Goal: Information Seeking & Learning: Compare options

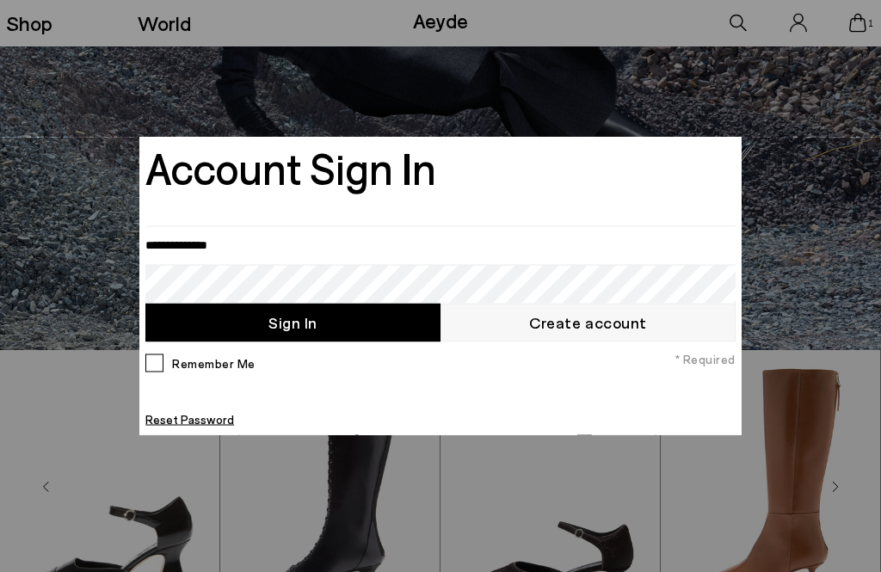
scroll to position [222, 0]
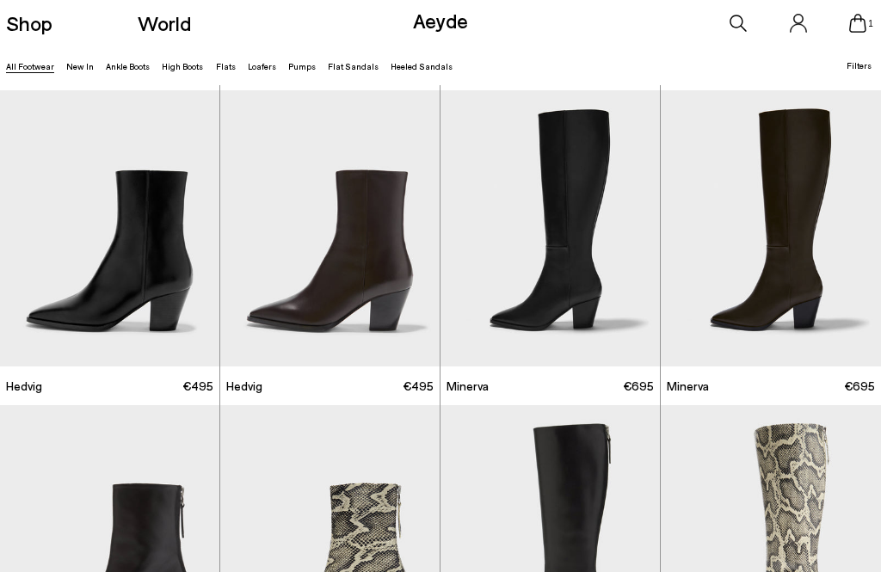
scroll to position [1151, 0]
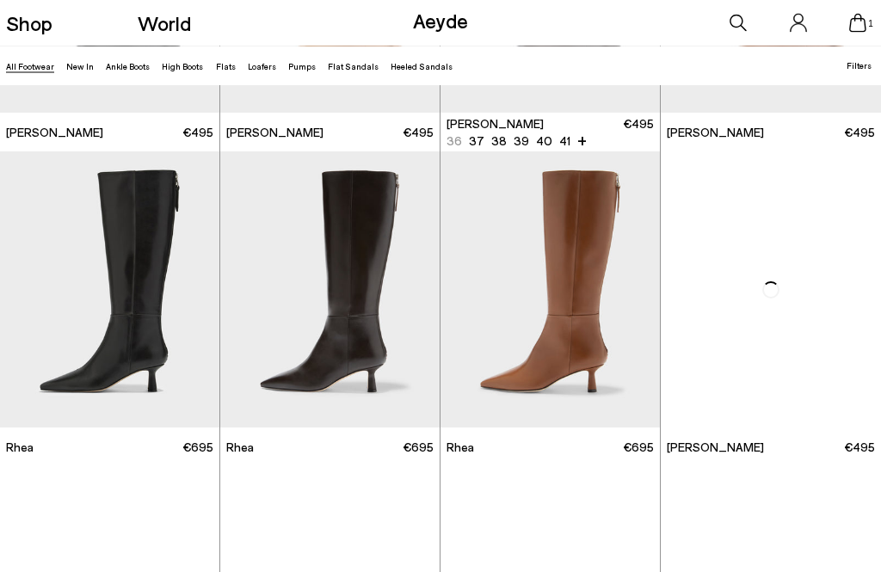
scroll to position [2568, 0]
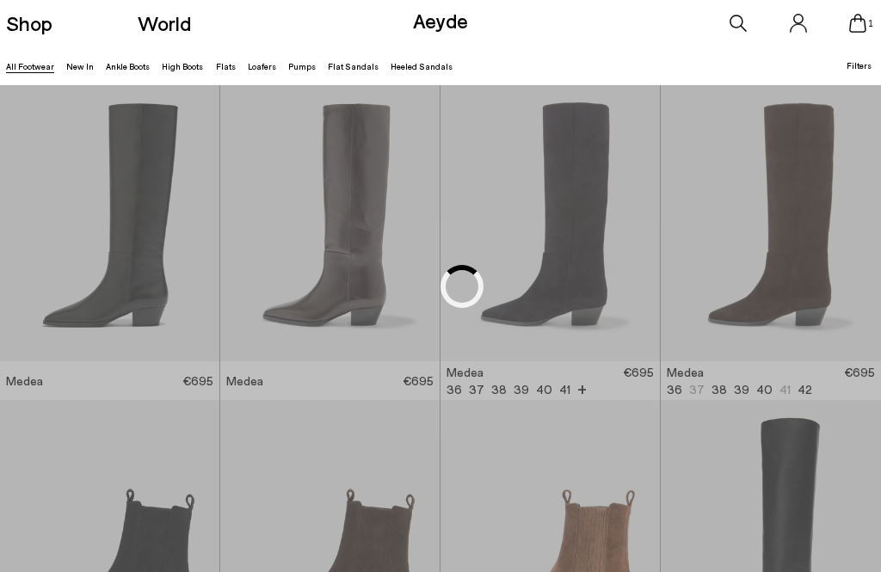
scroll to position [467, 0]
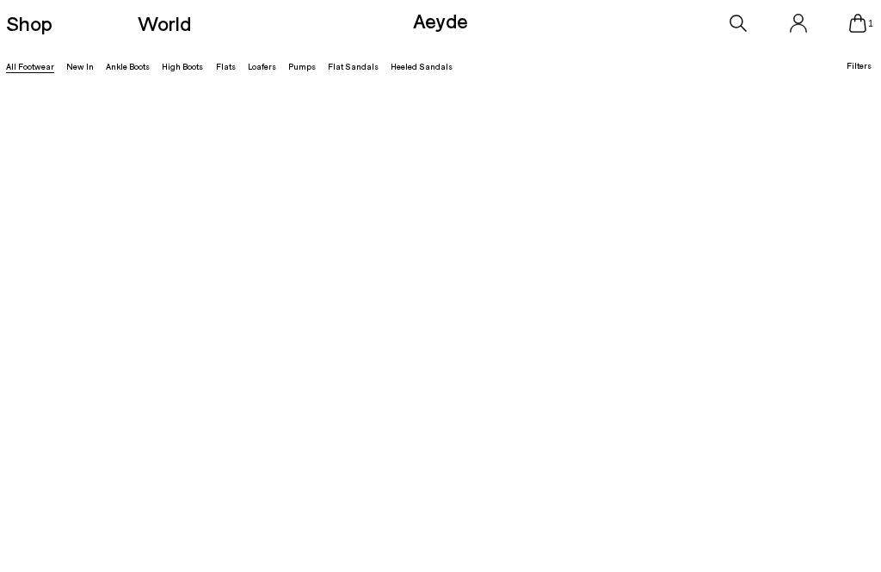
scroll to position [678, 0]
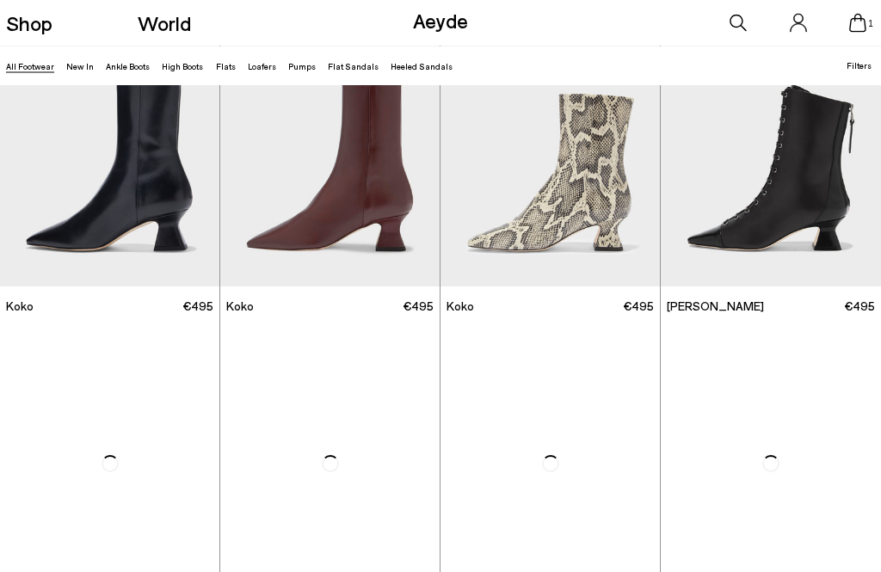
scroll to position [1999, 0]
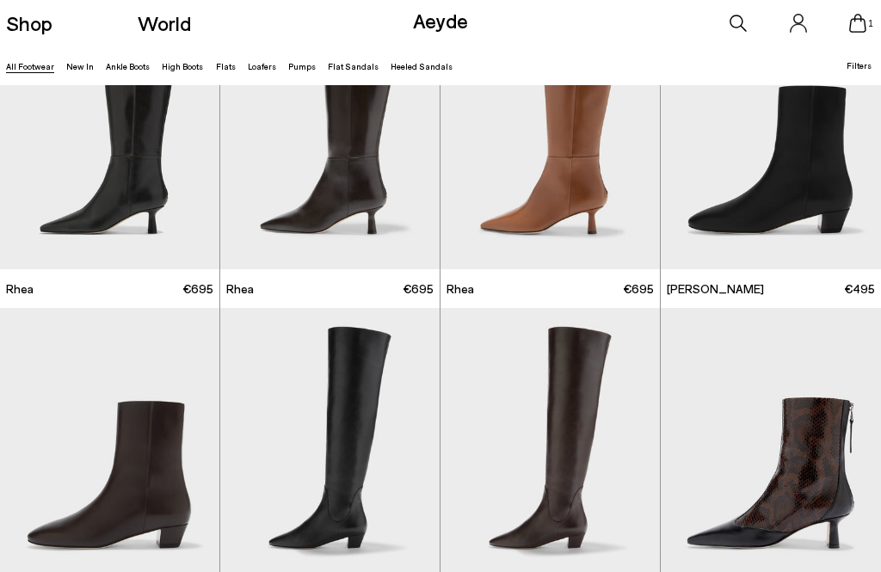
scroll to position [2655, 0]
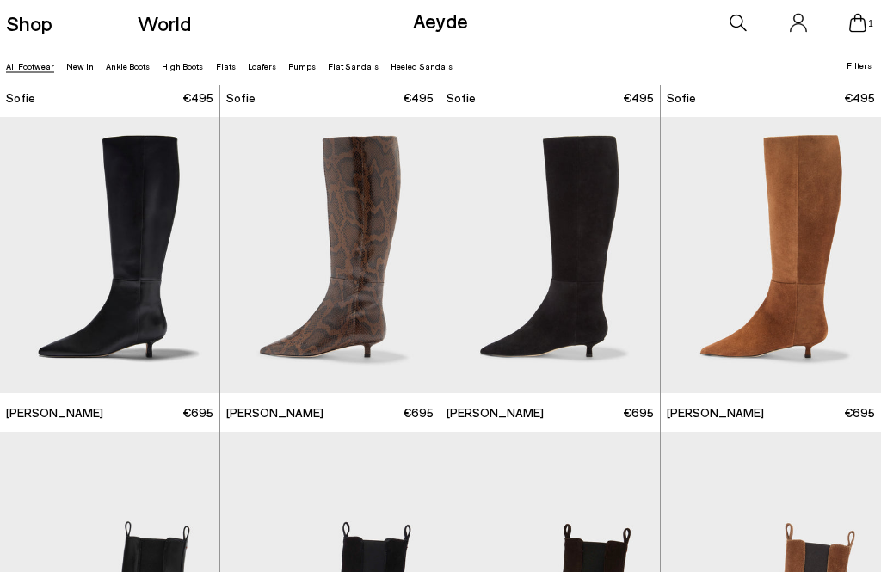
scroll to position [4407, 0]
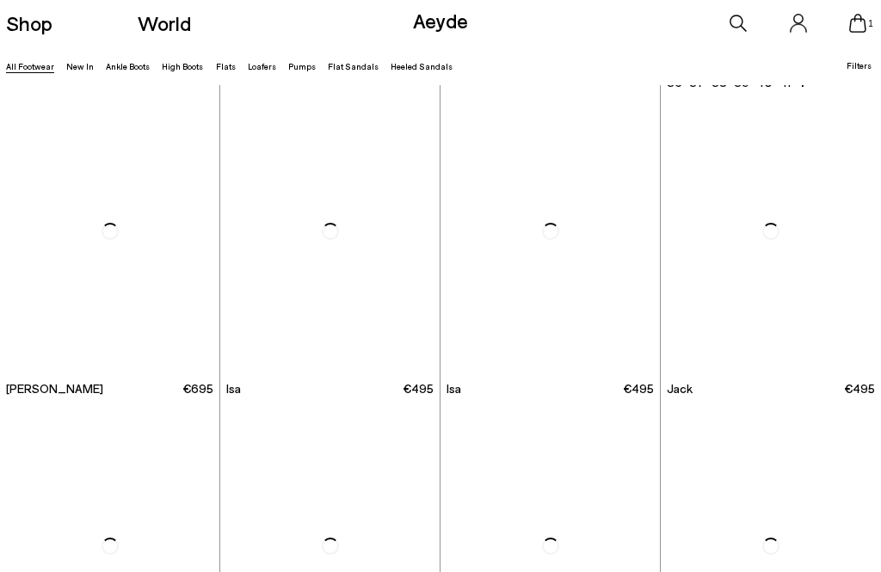
scroll to position [7749, 0]
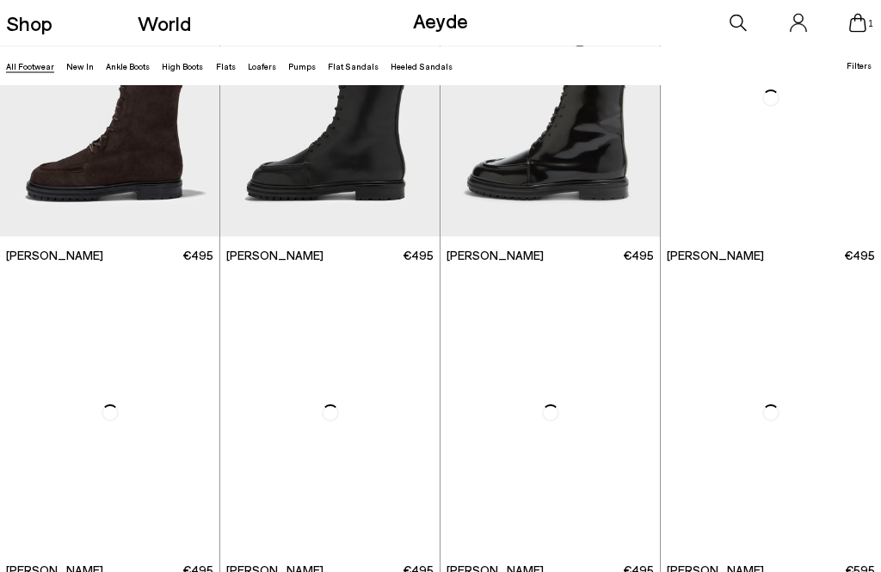
scroll to position [8725, 0]
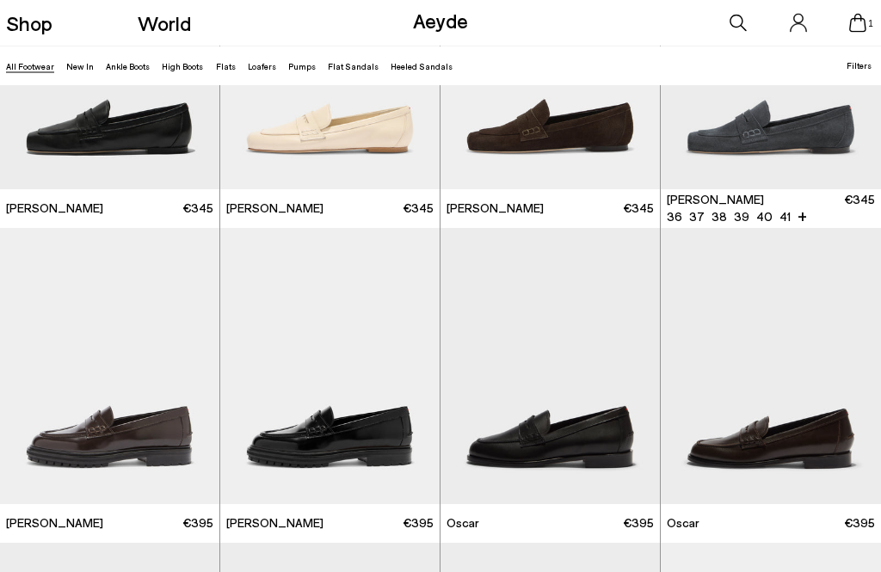
scroll to position [10573, 0]
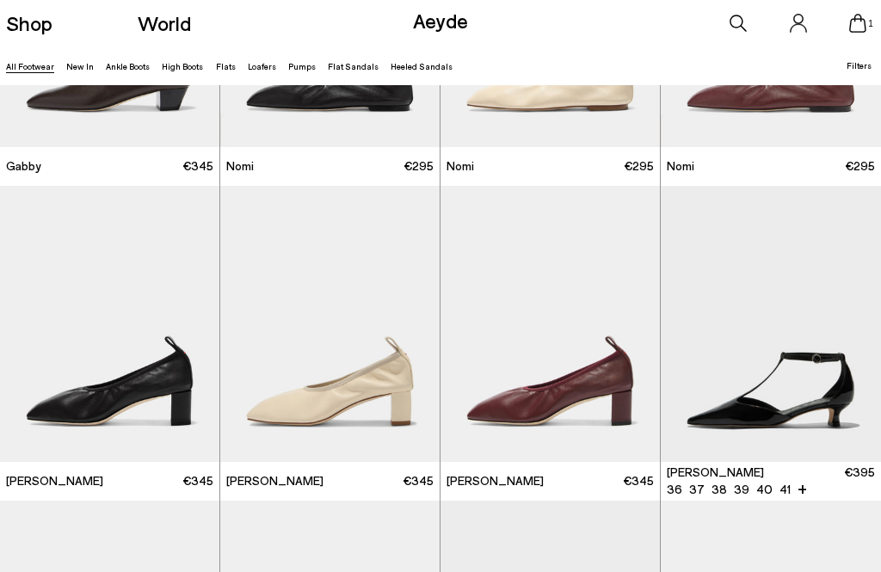
scroll to position [13048, 0]
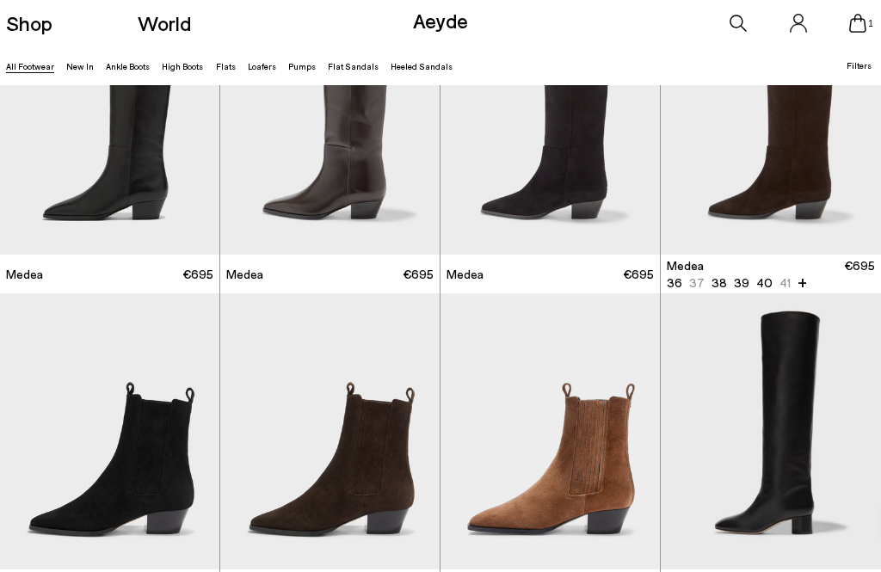
scroll to position [52, 0]
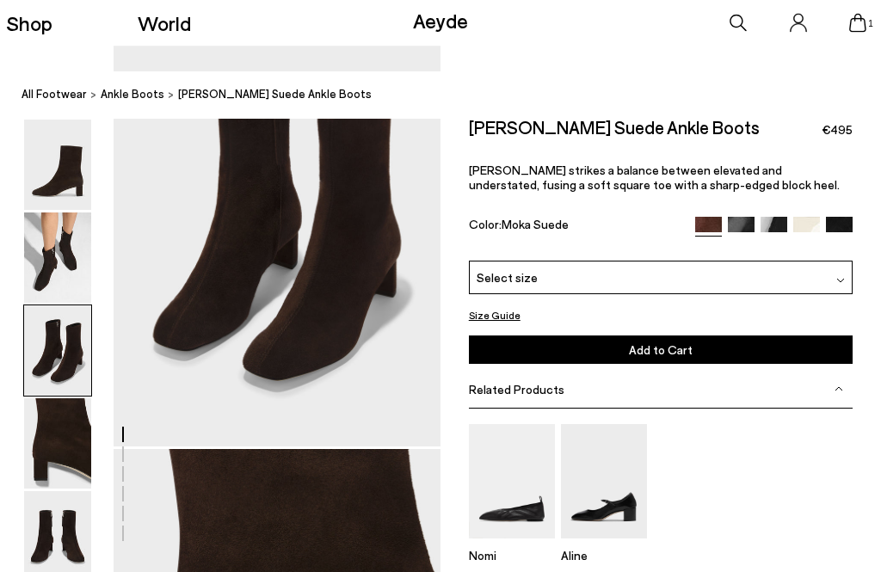
scroll to position [951, 0]
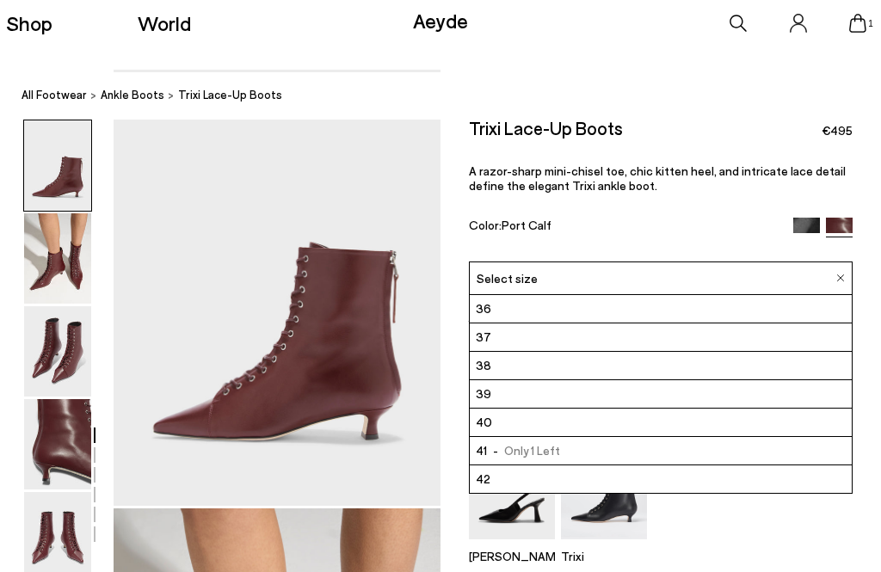
scroll to position [23, 28]
